Goal: Transaction & Acquisition: Download file/media

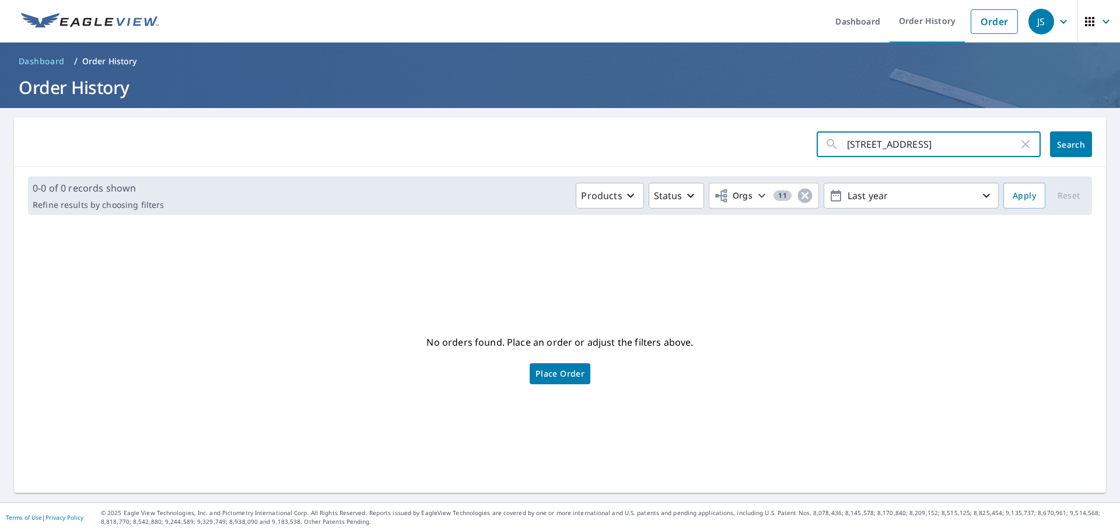
drag, startPoint x: 929, startPoint y: 148, endPoint x: 718, endPoint y: 113, distance: 214.1
click at [694, 117] on main "7630 Forest View ​ Search 0-0 of 0 records shown Refine results by choosing fil…" at bounding box center [560, 305] width 1120 height 394
type input "5364 [PERSON_NAME]"
click at [1066, 139] on span "Search" at bounding box center [1071, 144] width 23 height 11
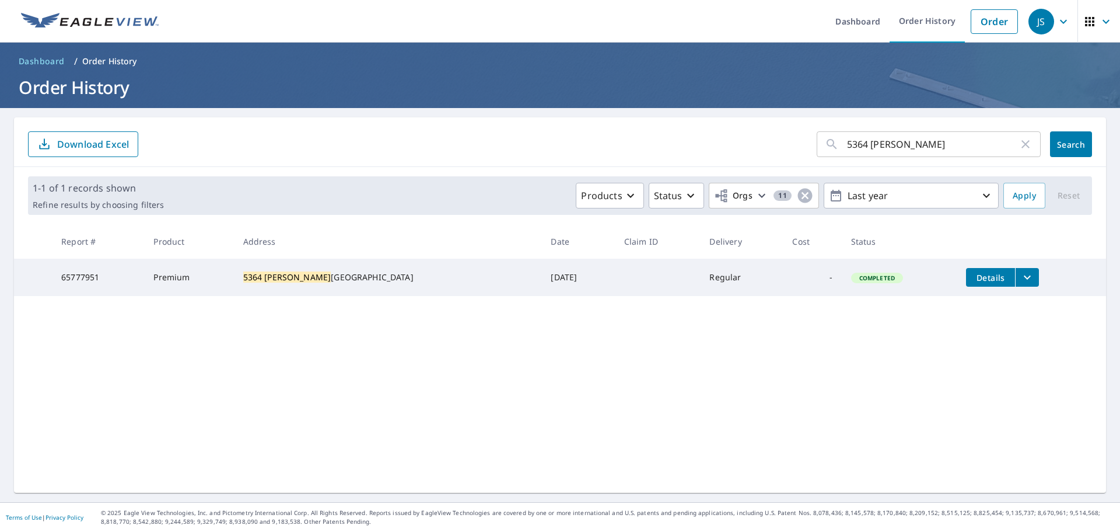
click at [1021, 275] on icon "filesDropdownBtn-65777951" at bounding box center [1028, 277] width 14 height 14
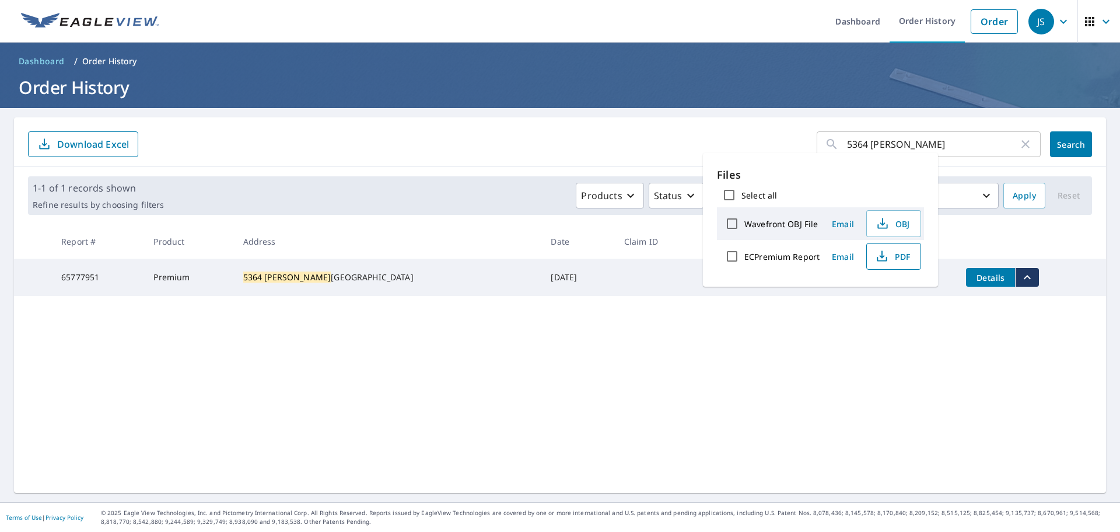
click at [902, 255] on span "PDF" at bounding box center [892, 256] width 37 height 14
click at [654, 142] on form "5364 [PERSON_NAME] ​ Search Download Excel" at bounding box center [560, 144] width 1064 height 26
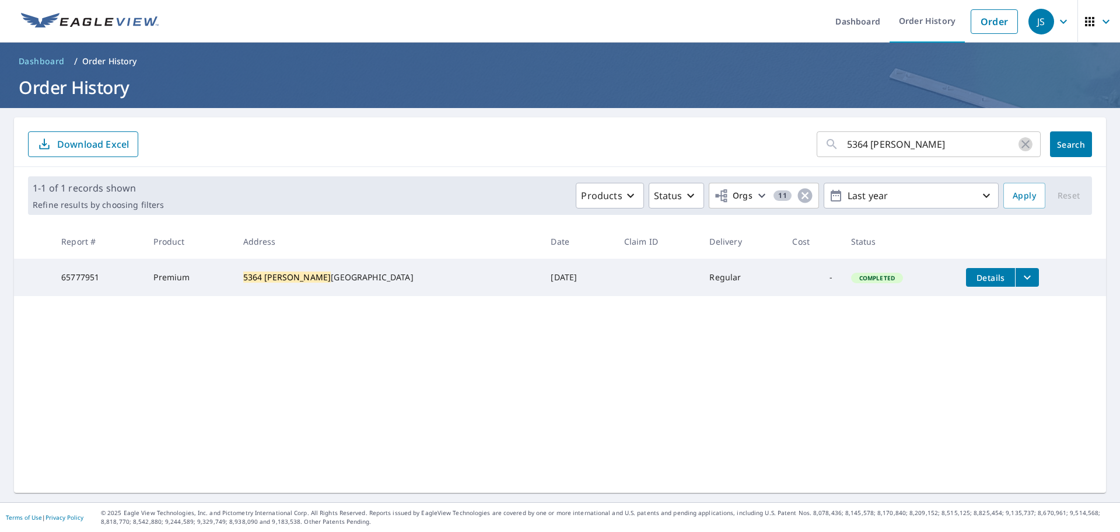
click at [1022, 145] on icon "button" at bounding box center [1026, 144] width 8 height 8
click at [931, 147] on input "text" at bounding box center [944, 144] width 194 height 33
type input "1264 [GEOGRAPHIC_DATA][PERSON_NAME]"
click button "Search" at bounding box center [1071, 144] width 42 height 26
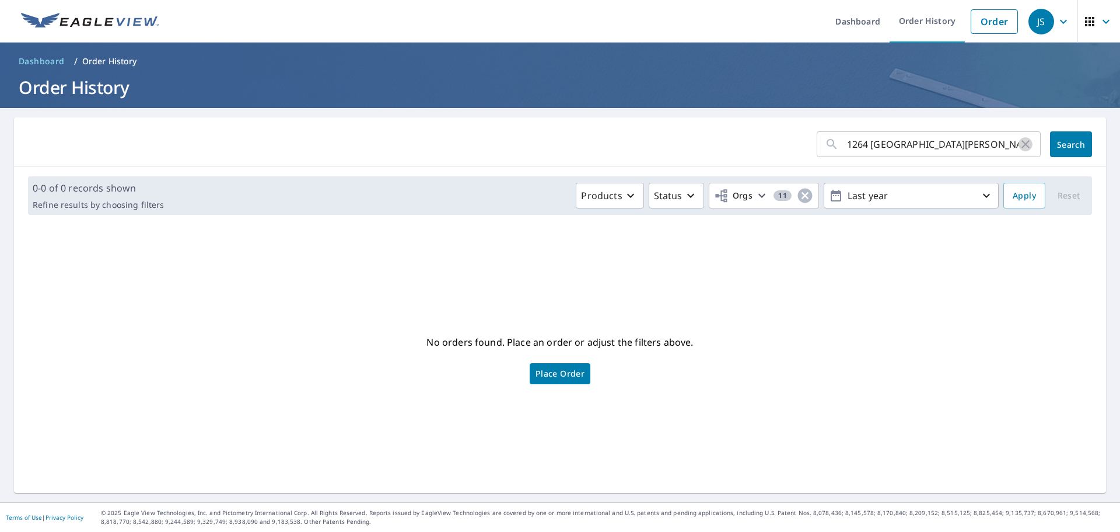
click at [1019, 141] on icon "button" at bounding box center [1026, 144] width 14 height 14
click at [908, 125] on div "​ Search" at bounding box center [560, 142] width 1092 height 50
click at [905, 135] on input "text" at bounding box center [944, 144] width 194 height 33
type input "16276 Waterfront"
click at [1064, 139] on span "Search" at bounding box center [1071, 144] width 23 height 11
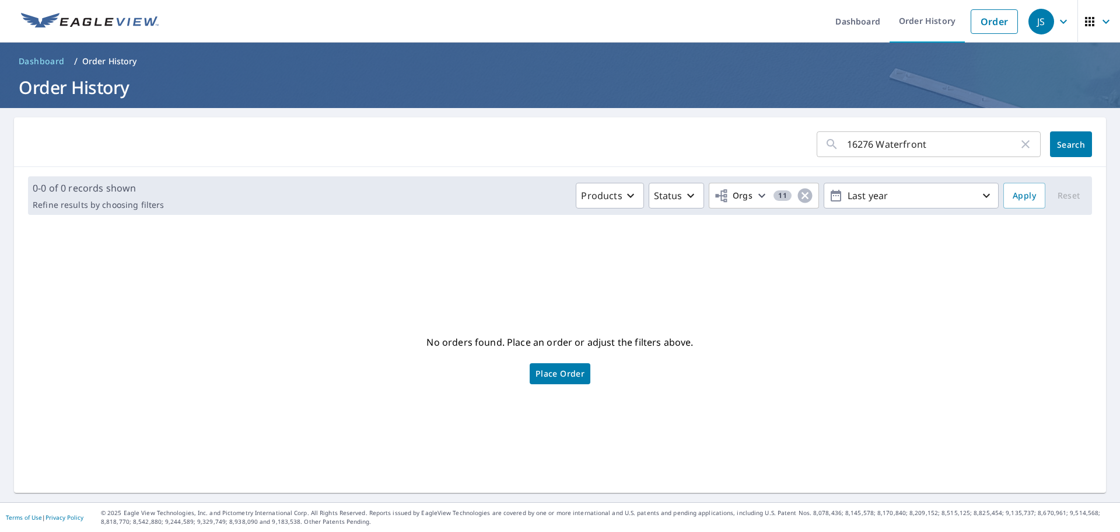
click at [965, 143] on input "16276 Waterfront" at bounding box center [933, 144] width 172 height 33
type input "[STREET_ADDRESS]"
click at [1068, 143] on span "Search" at bounding box center [1071, 144] width 23 height 11
click at [954, 152] on input "[STREET_ADDRESS]" at bounding box center [933, 144] width 172 height 33
type input "16276 Waterfront"
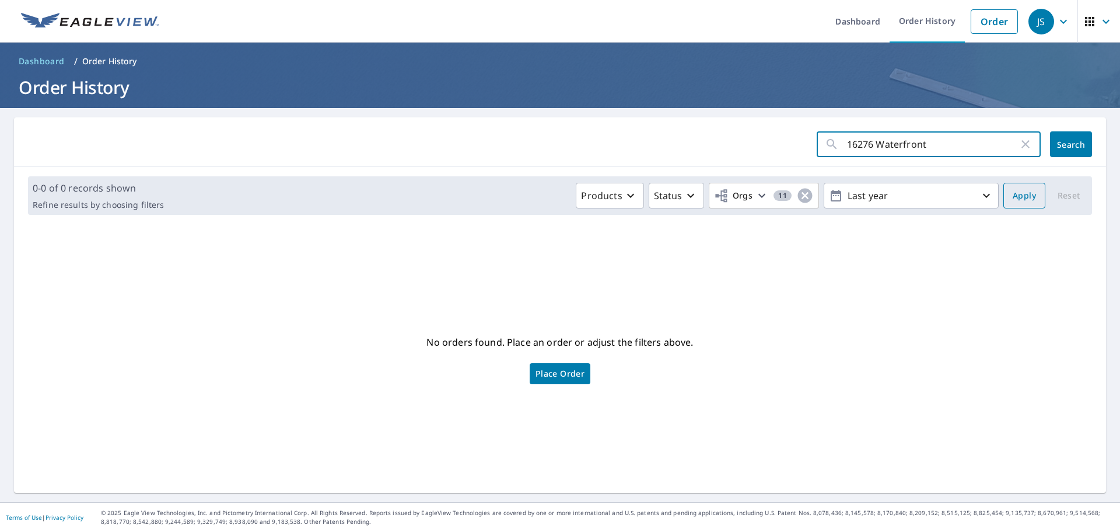
click at [1015, 192] on span "Apply" at bounding box center [1024, 195] width 23 height 15
drag, startPoint x: 935, startPoint y: 147, endPoint x: 533, endPoint y: 75, distance: 408.0
click at [533, 75] on div "Dashboard Order History Order JS Dashboard / Order History Order History 16276 …" at bounding box center [560, 266] width 1120 height 532
type input "5364 [PERSON_NAME]"
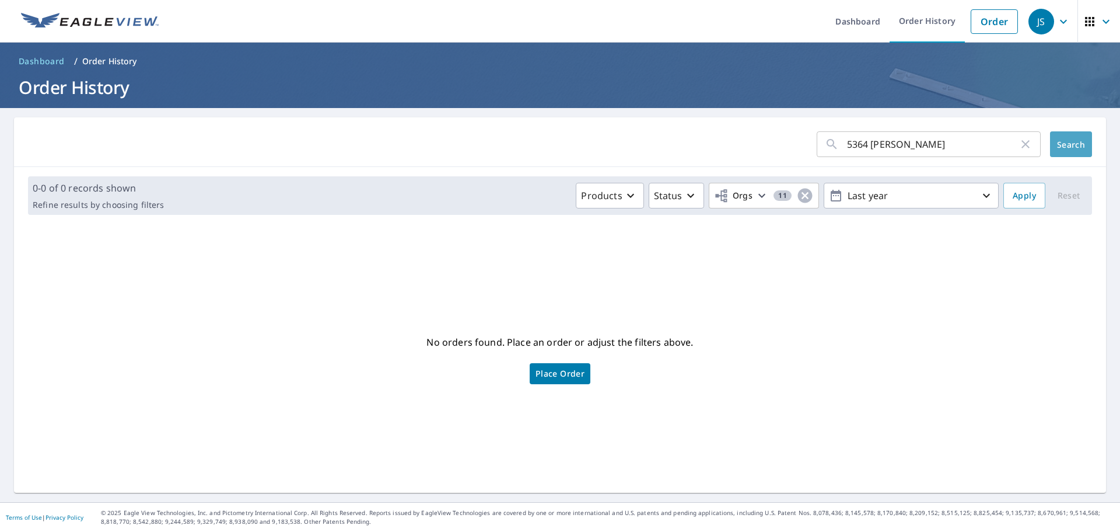
click at [1058, 150] on button "Search" at bounding box center [1071, 144] width 42 height 26
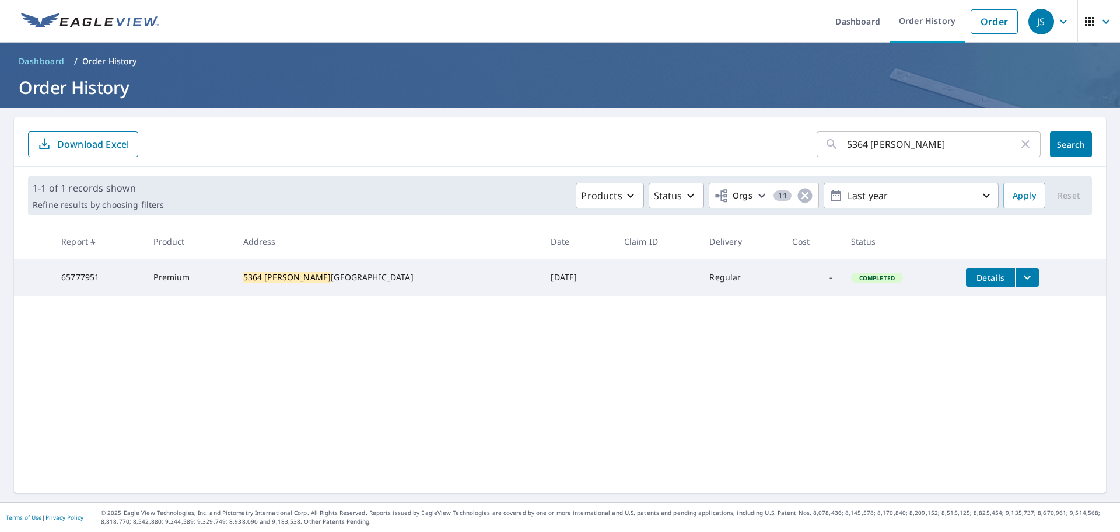
click at [1021, 273] on icon "filesDropdownBtn-65777951" at bounding box center [1028, 277] width 14 height 14
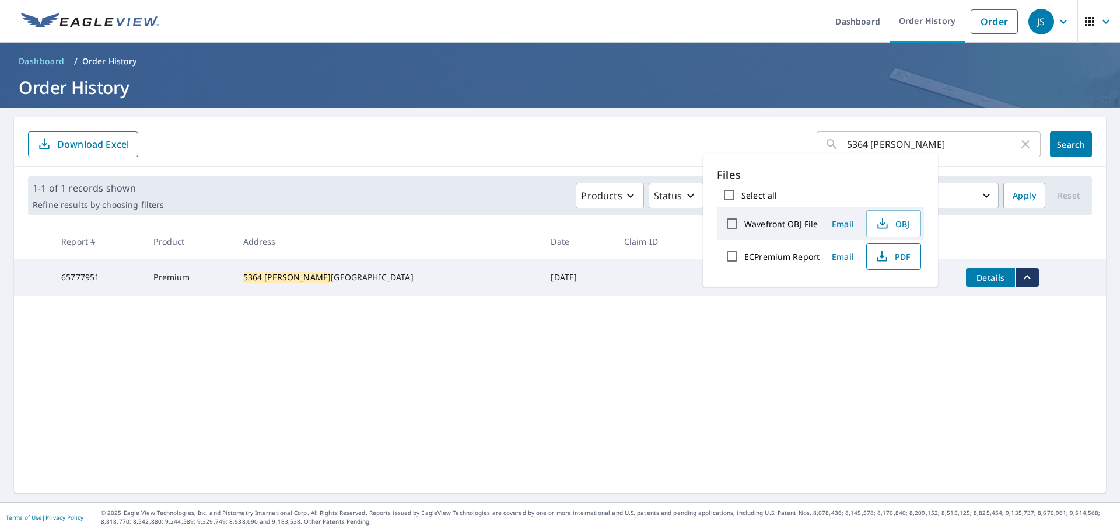
click at [887, 259] on span "PDF" at bounding box center [892, 256] width 37 height 14
click at [1019, 148] on icon "button" at bounding box center [1026, 144] width 14 height 14
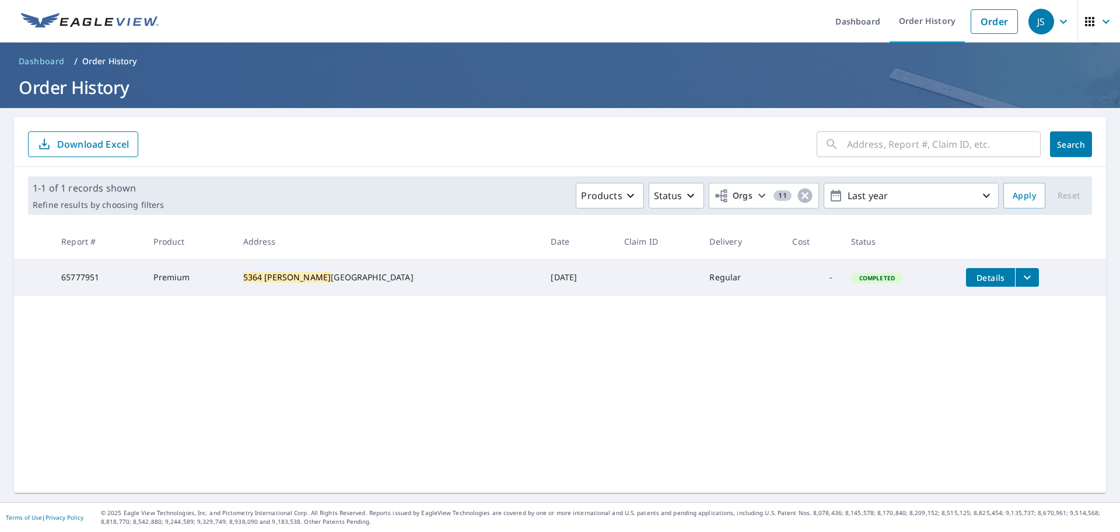
click at [908, 152] on input "text" at bounding box center [944, 144] width 194 height 33
type input "2833 westlawn"
click at [1050, 137] on button "Search" at bounding box center [1071, 144] width 42 height 26
click at [1027, 274] on icon "filesDropdownBtn-65173950" at bounding box center [1034, 277] width 14 height 14
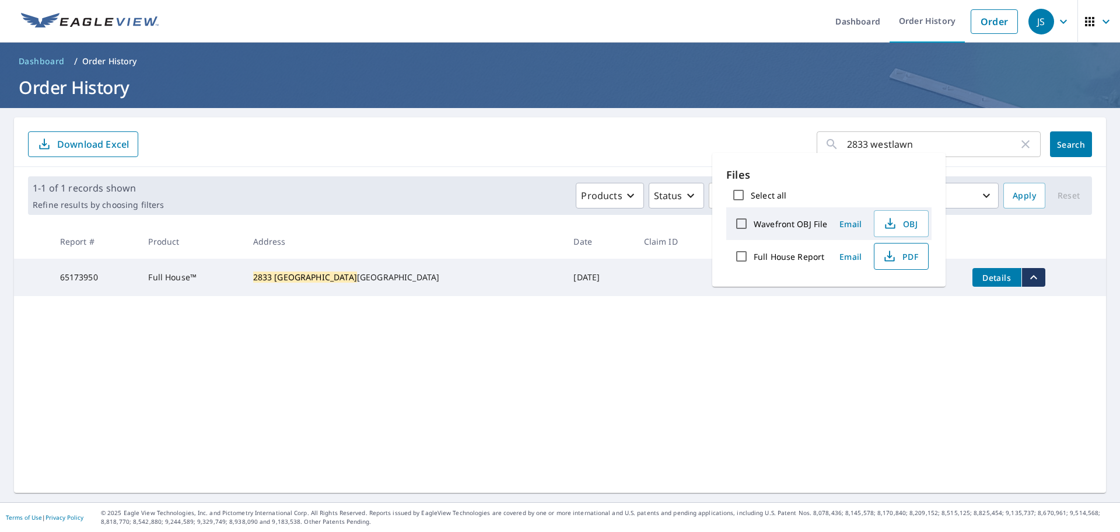
click at [896, 261] on span "PDF" at bounding box center [900, 256] width 37 height 14
click at [647, 145] on form "2833 westlawn ​ Search Download Excel" at bounding box center [560, 144] width 1064 height 26
